Goal: Task Accomplishment & Management: Manage account settings

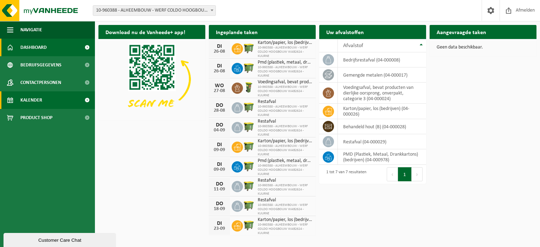
click at [47, 102] on link "Kalender" at bounding box center [47, 100] width 95 height 18
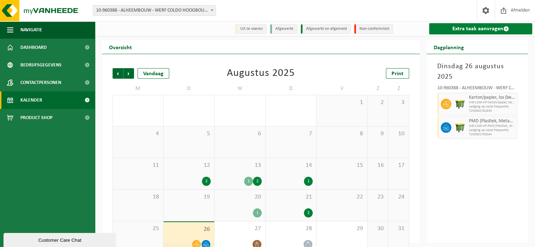
click at [454, 32] on link "Extra taak aanvragen" at bounding box center [480, 28] width 103 height 11
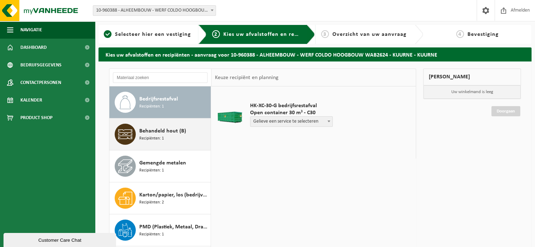
click at [139, 135] on span "Behandeld hout (B)" at bounding box center [162, 131] width 47 height 8
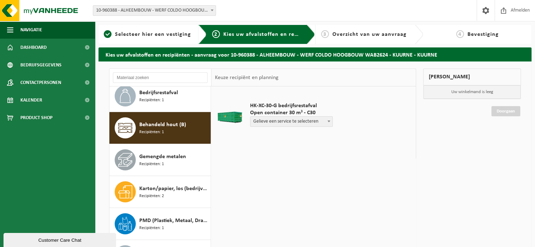
scroll to position [12, 0]
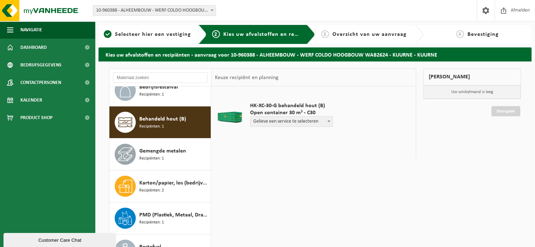
click at [326, 120] on span at bounding box center [328, 121] width 7 height 9
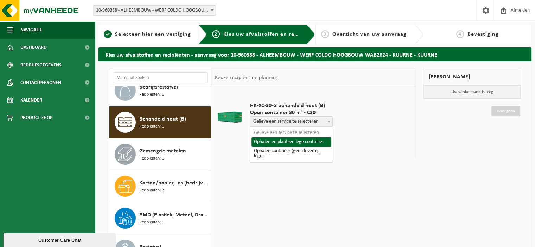
select select "P2PL-VEL-091300_HK-XC-30-GN-00_04-000028_46"
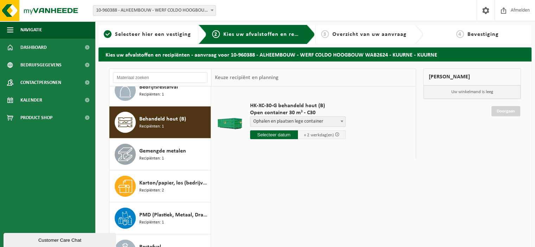
click at [274, 135] on input "text" at bounding box center [274, 134] width 48 height 9
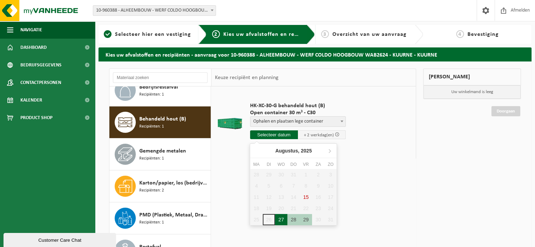
click at [281, 219] on div "27" at bounding box center [281, 219] width 12 height 11
type input "Van 2025-08-27"
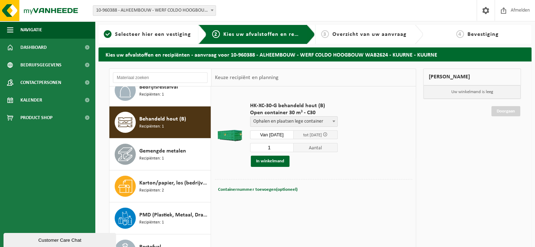
click at [277, 134] on input "Van 2025-08-27" at bounding box center [272, 134] width 44 height 9
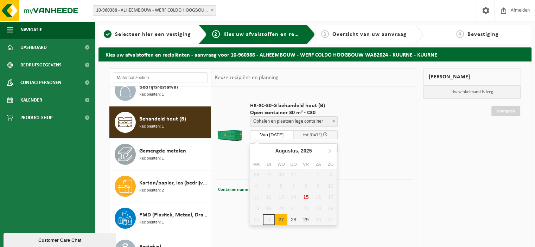
click at [266, 220] on div "28 29 30 31 1 2 3 4 5 6 7 8 9 10 11 12 13 14 15 16 17 18 19 20 21 22 23 24 25 2…" at bounding box center [293, 197] width 86 height 56
click at [410, 188] on div "Containernummer toevoegen(optioneel) Annuleren" at bounding box center [313, 190] width 194 height 10
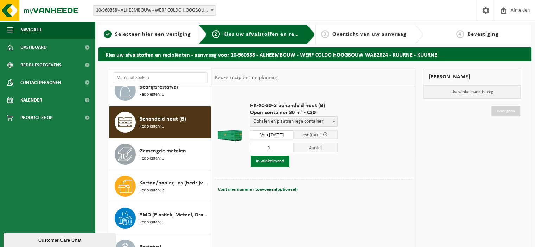
click at [281, 163] on button "In winkelmand" at bounding box center [270, 161] width 39 height 11
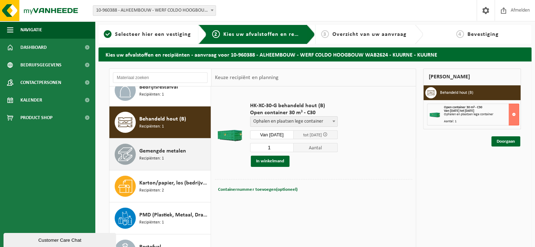
scroll to position [35, 0]
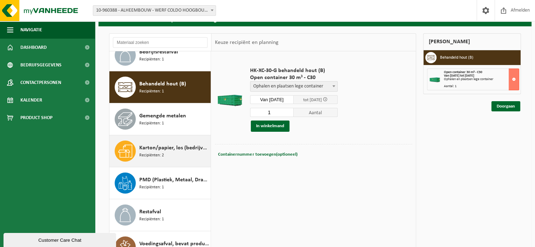
click at [156, 152] on span "Recipiënten: 2" at bounding box center [151, 155] width 25 height 7
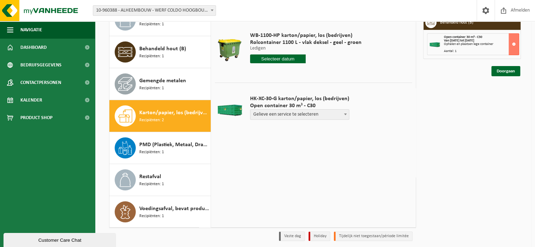
scroll to position [96, 0]
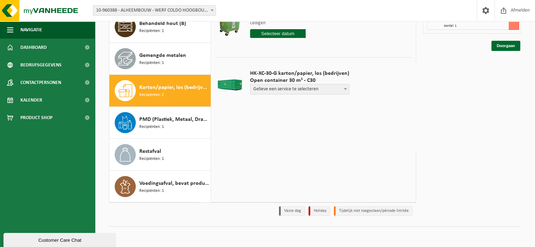
click at [165, 89] on span "Karton/papier, los (bedrijven)" at bounding box center [174, 87] width 70 height 8
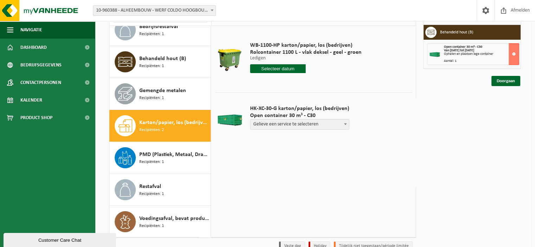
click at [278, 124] on span "Gelieve een service te selecteren" at bounding box center [299, 124] width 98 height 10
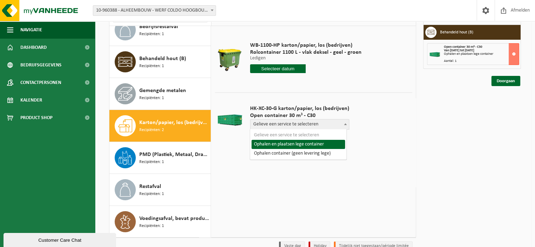
select select "P2PL-VEL-097011_HK-XC-30-GN-00_04-000026_46"
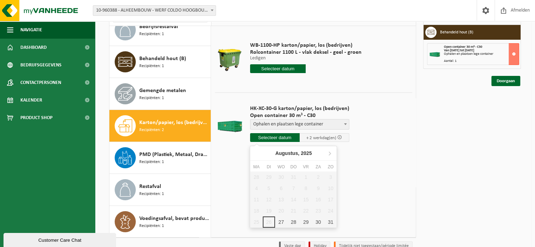
click at [285, 140] on input "text" at bounding box center [275, 137] width 50 height 9
click at [277, 222] on div "27" at bounding box center [281, 221] width 12 height 11
type input "Van 2025-08-27"
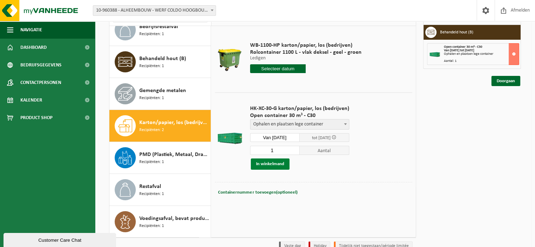
click at [279, 163] on button "In winkelmand" at bounding box center [270, 163] width 39 height 11
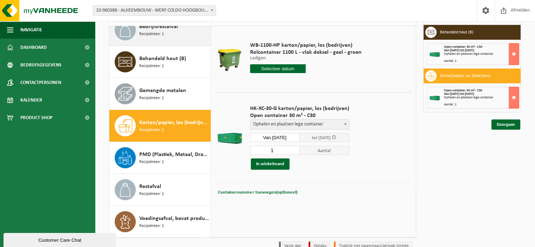
click at [173, 34] on div "Bedrijfsrestafval Recipiënten: 1" at bounding box center [174, 29] width 70 height 21
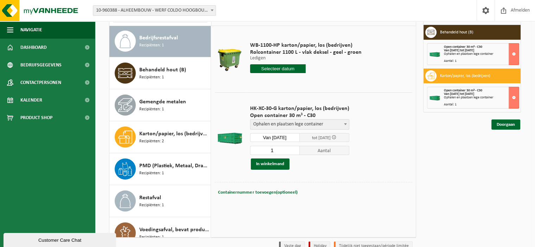
scroll to position [0, 0]
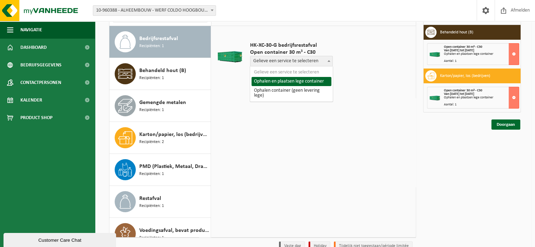
click at [284, 63] on span "Gelieve een service te selecteren" at bounding box center [291, 61] width 82 height 10
select select "P2PL-VEL-091298_HK-XC-30-GN-00_04-000008_46"
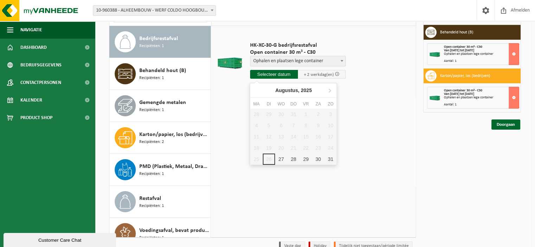
click at [280, 71] on input "text" at bounding box center [274, 74] width 48 height 9
click at [277, 158] on div "27" at bounding box center [281, 159] width 12 height 11
type input "Van 2025-08-27"
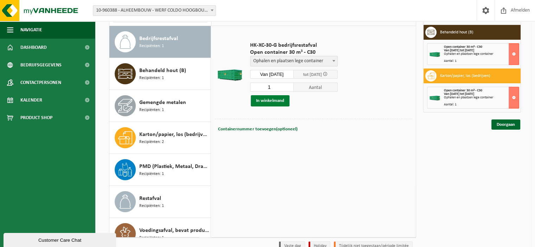
click at [274, 102] on button "In winkelmand" at bounding box center [270, 100] width 39 height 11
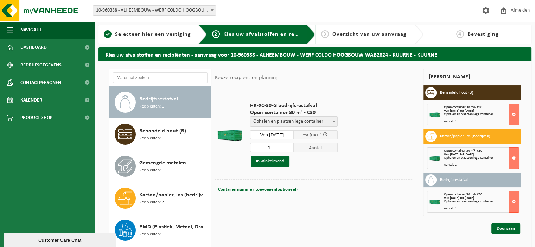
scroll to position [35, 0]
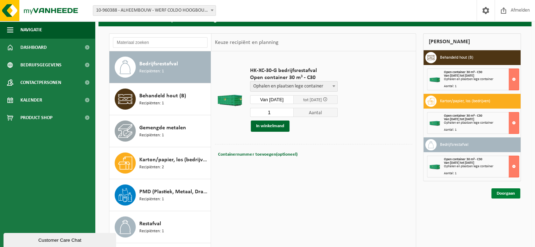
click at [506, 192] on link "Doorgaan" at bounding box center [505, 193] width 29 height 10
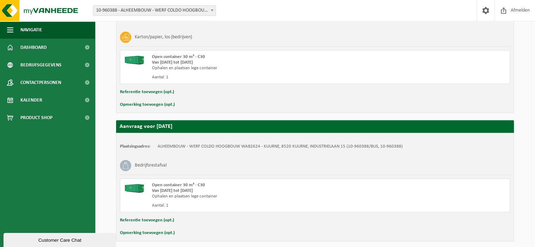
scroll to position [310, 0]
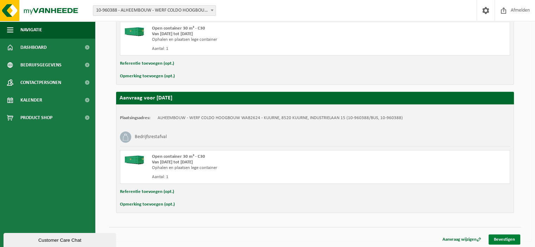
click at [505, 234] on link "Bevestigen" at bounding box center [504, 239] width 32 height 10
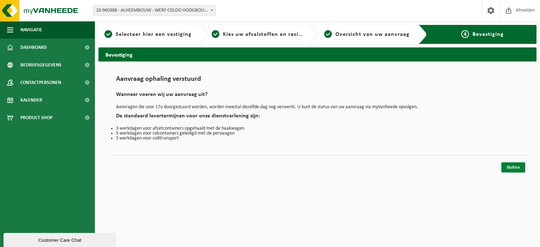
click at [505, 167] on link "Sluiten" at bounding box center [513, 167] width 24 height 10
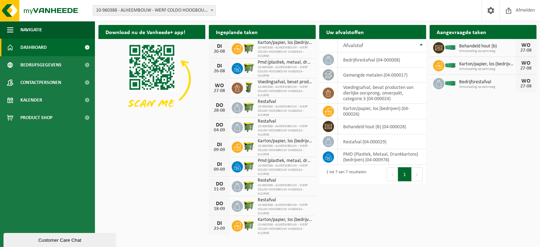
click at [443, 205] on div "Download nu de Vanheede+ app! Verberg Ingeplande taken Bekijk uw kalender DI 26…" at bounding box center [317, 129] width 441 height 217
click at [40, 66] on span "Bedrijfsgegevens" at bounding box center [40, 65] width 41 height 18
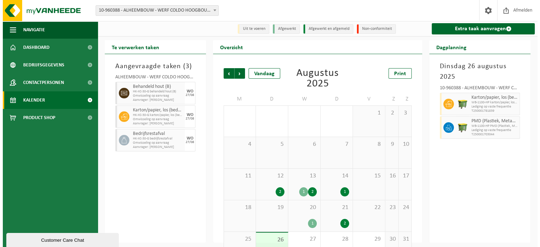
scroll to position [24, 0]
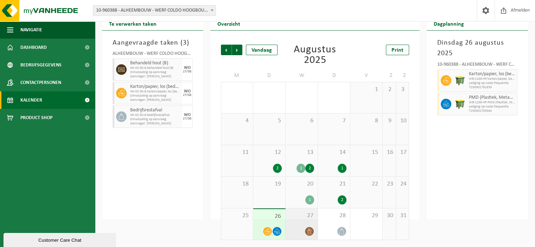
click at [310, 233] on icon at bounding box center [309, 231] width 6 height 6
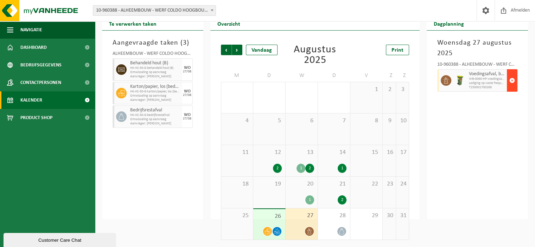
click at [509, 77] on span "button" at bounding box center [512, 80] width 6 height 14
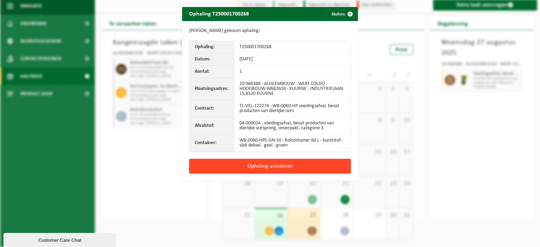
click at [296, 166] on button "Ophaling annuleren" at bounding box center [270, 166] width 162 height 15
